Goal: Task Accomplishment & Management: Complete application form

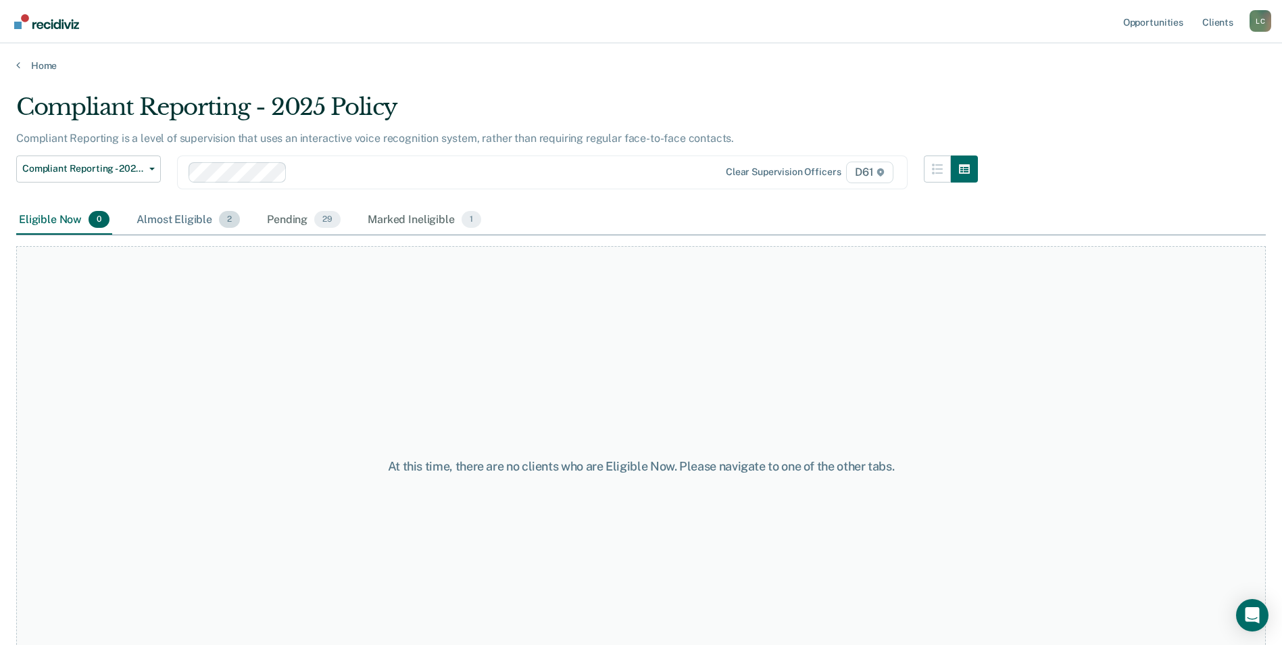
click at [219, 220] on span "2" at bounding box center [229, 220] width 21 height 18
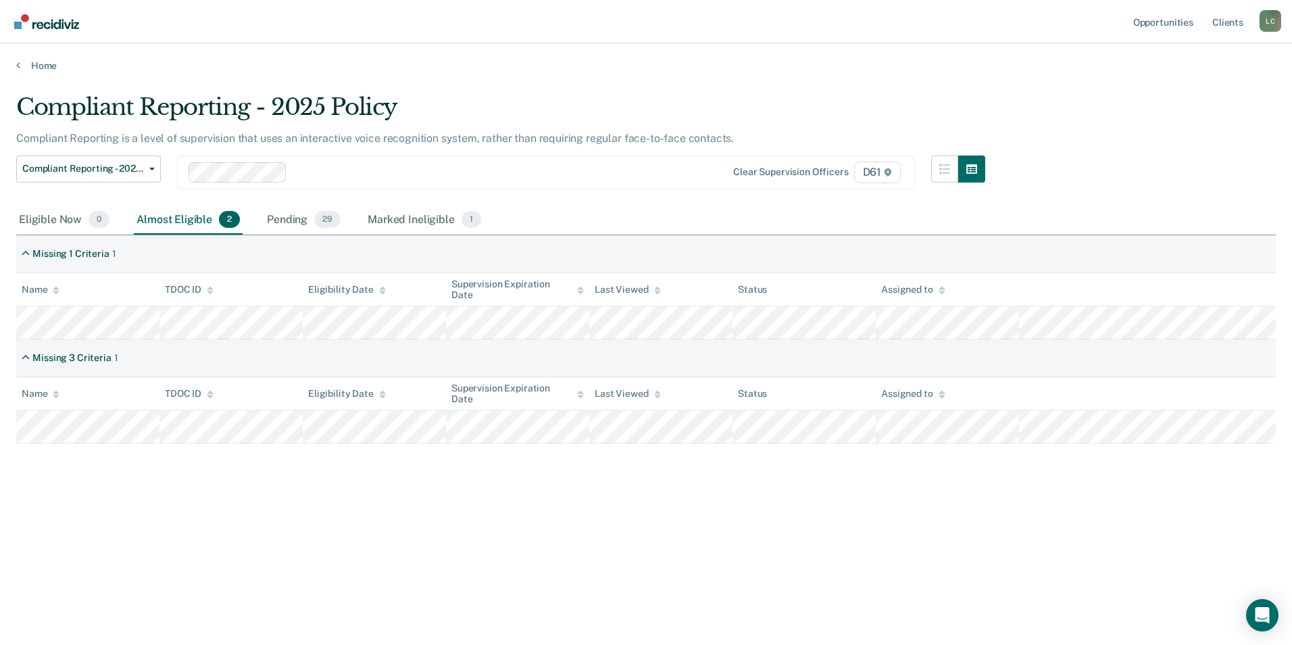
click at [203, 220] on div "Almost Eligible 2" at bounding box center [188, 220] width 109 height 30
click at [276, 220] on div "Pending 29" at bounding box center [303, 220] width 79 height 30
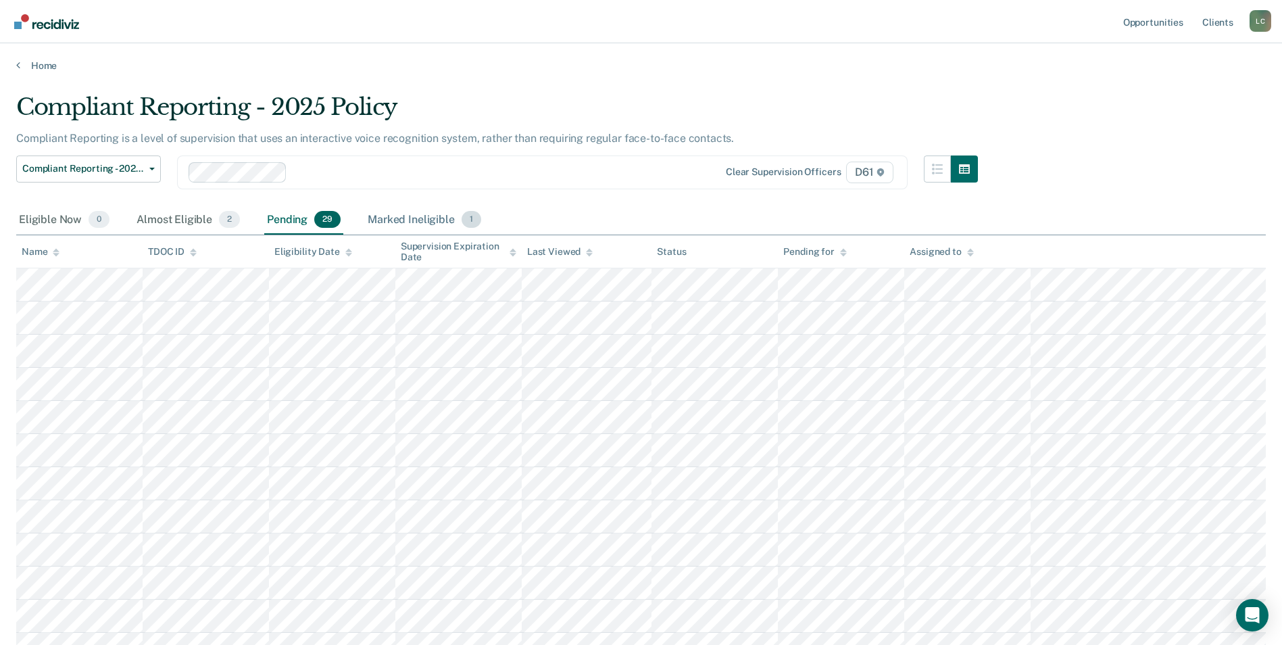
click at [365, 223] on div "Marked Ineligible 1" at bounding box center [424, 220] width 119 height 30
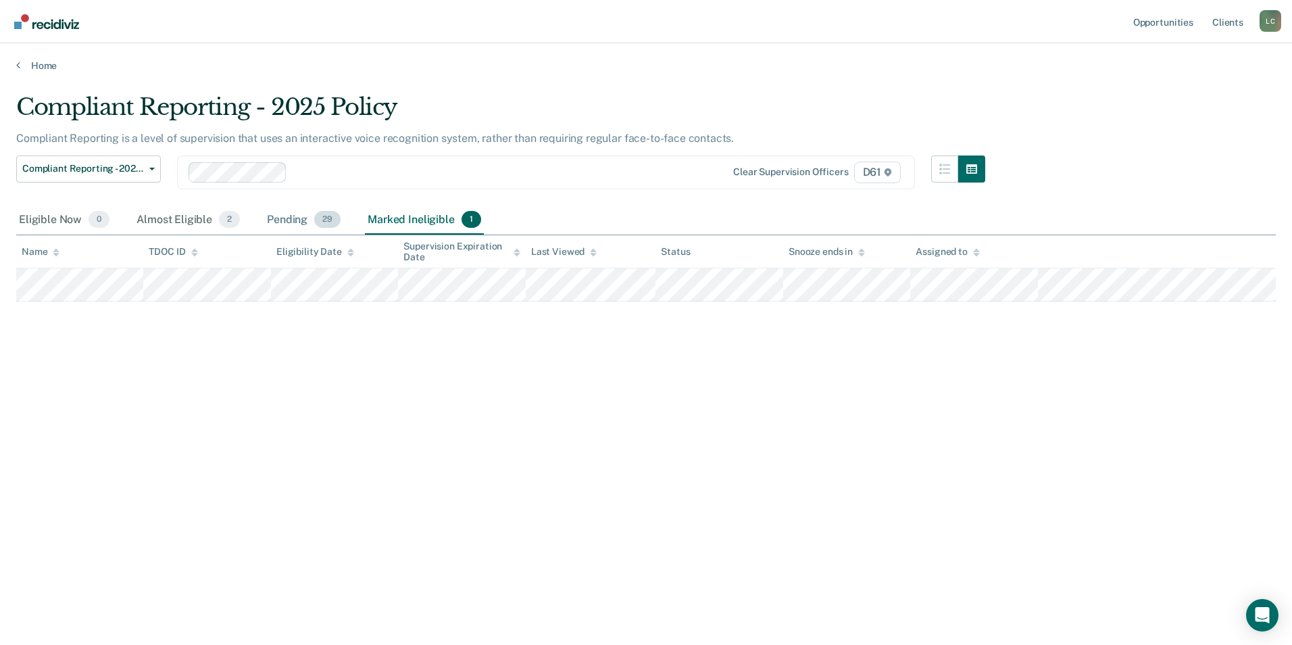
click at [297, 221] on div "Pending 29" at bounding box center [303, 220] width 79 height 30
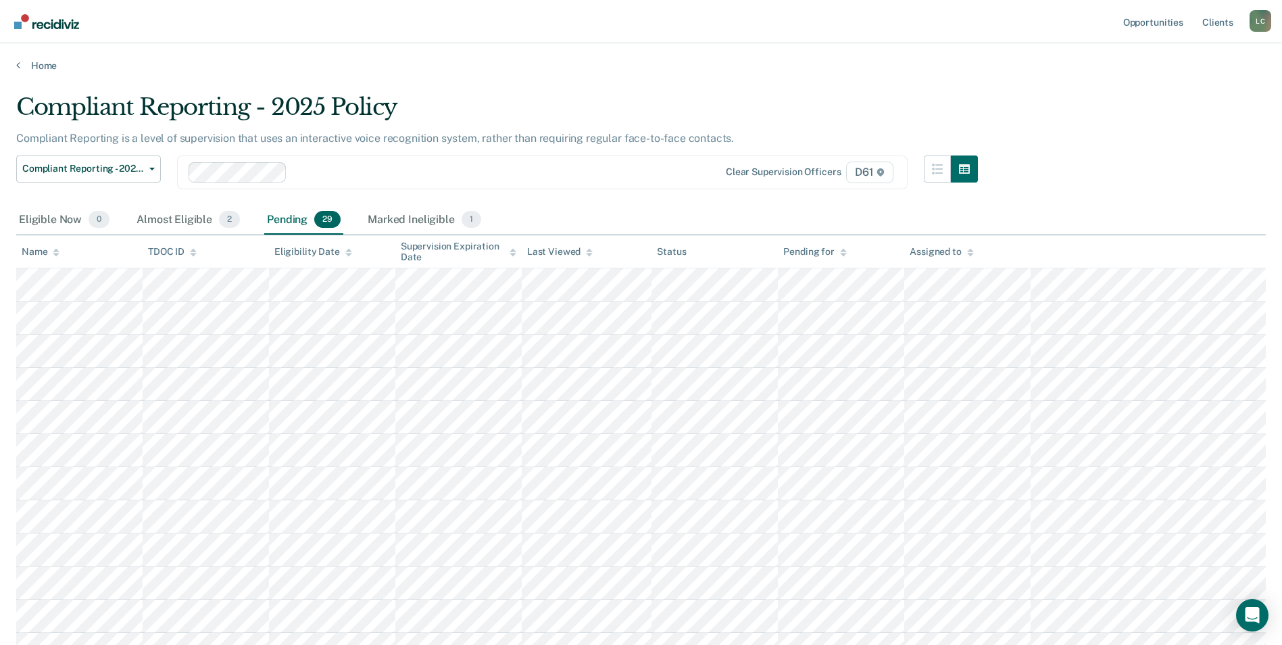
click at [58, 256] on icon at bounding box center [56, 252] width 7 height 9
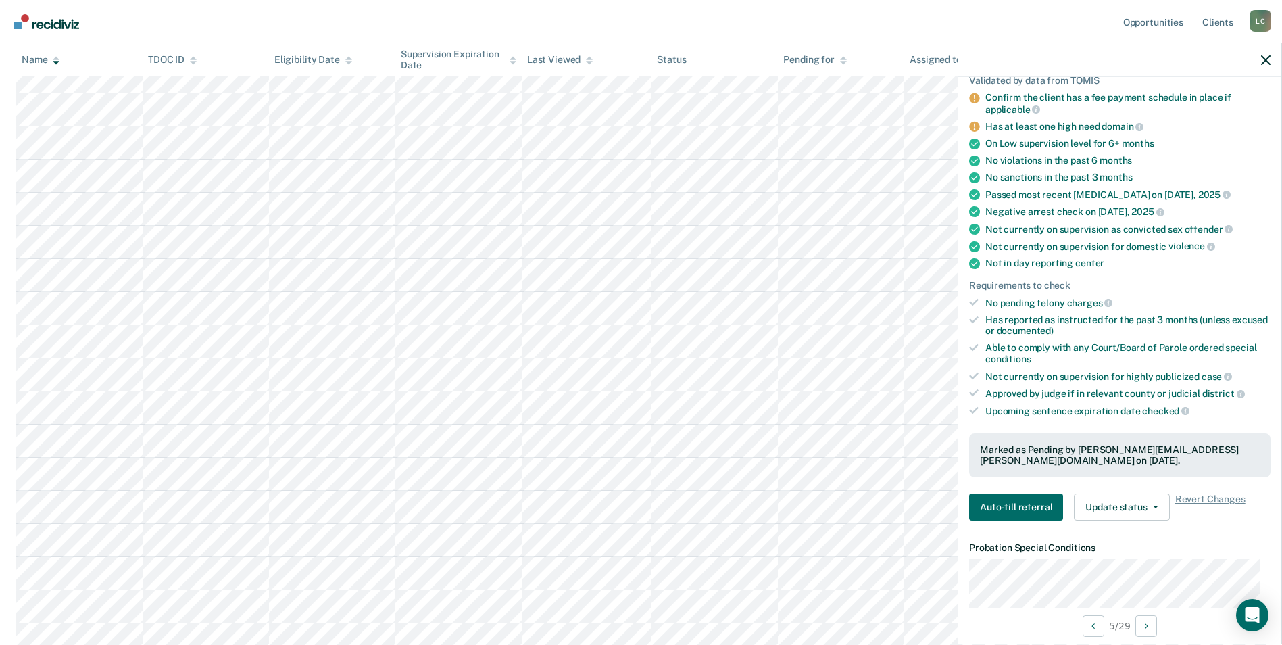
scroll to position [203, 0]
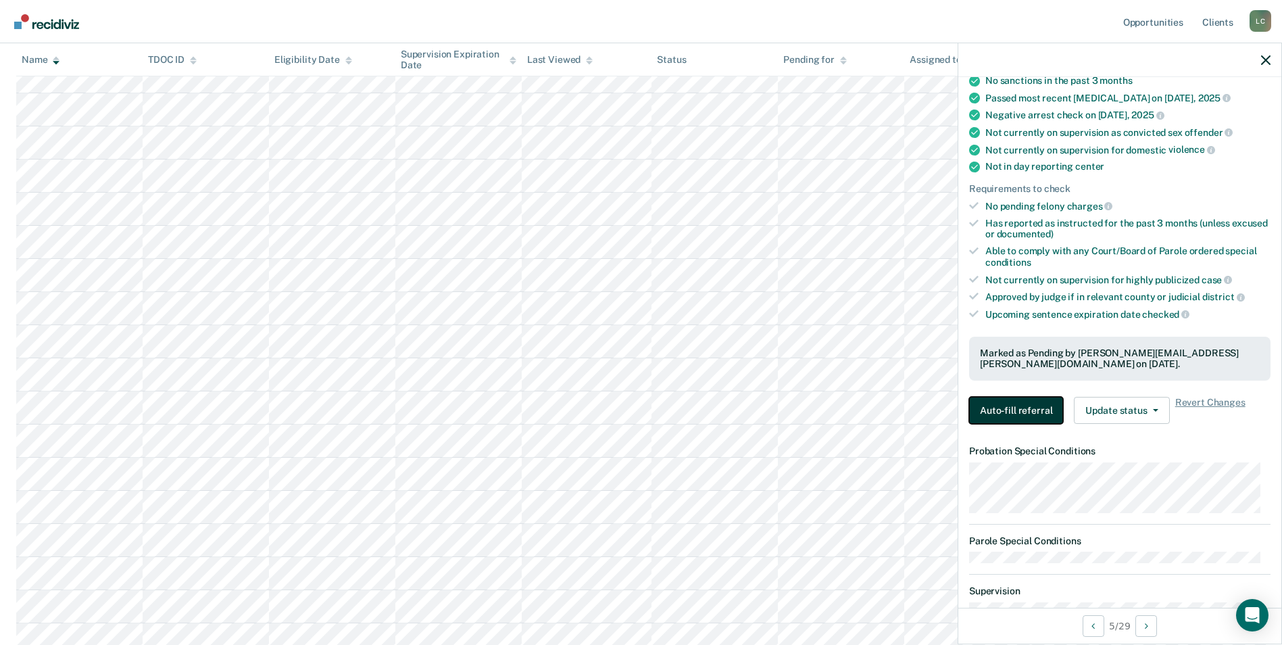
click at [1037, 418] on button "Auto-fill referral" at bounding box center [1016, 410] width 94 height 27
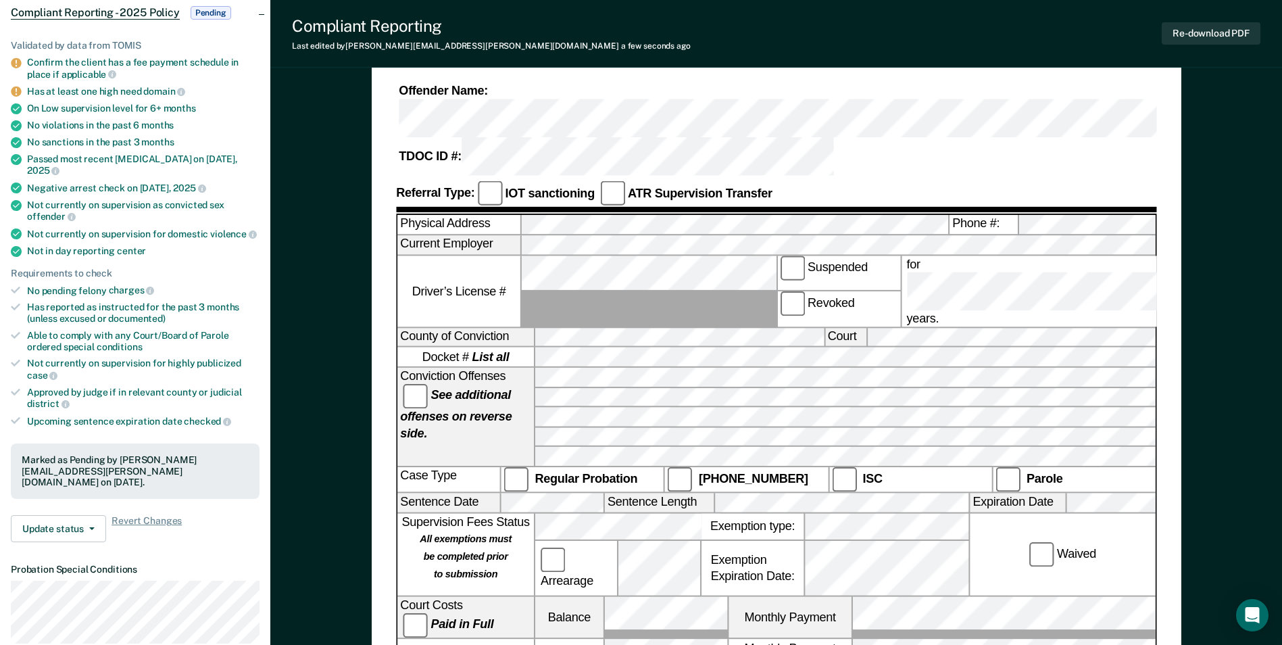
scroll to position [135, 0]
click at [1234, 41] on button "Re-download PDF" at bounding box center [1211, 33] width 99 height 22
